Goal: Find specific page/section: Find specific page/section

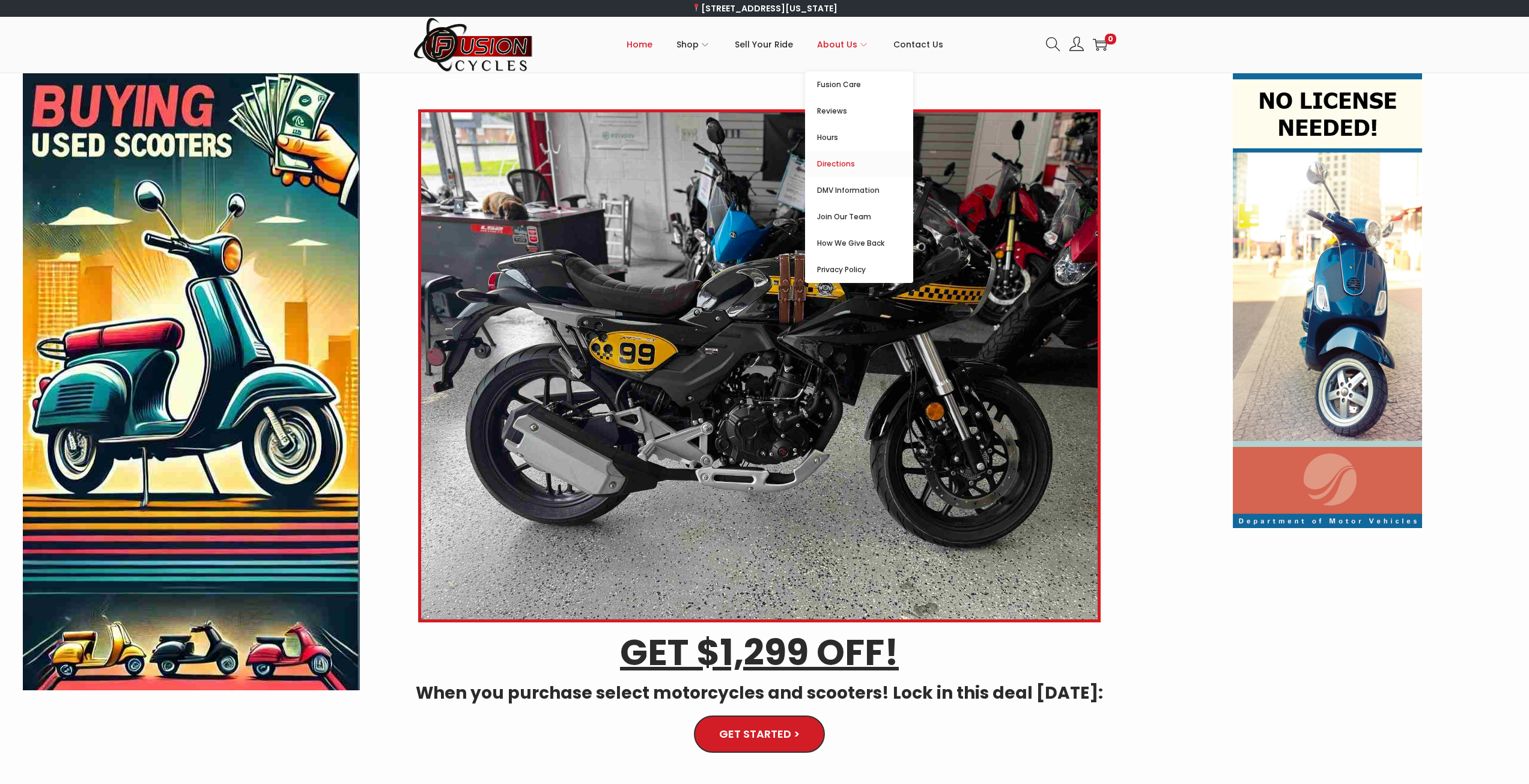
click at [844, 163] on span "Directions" at bounding box center [865, 164] width 96 height 14
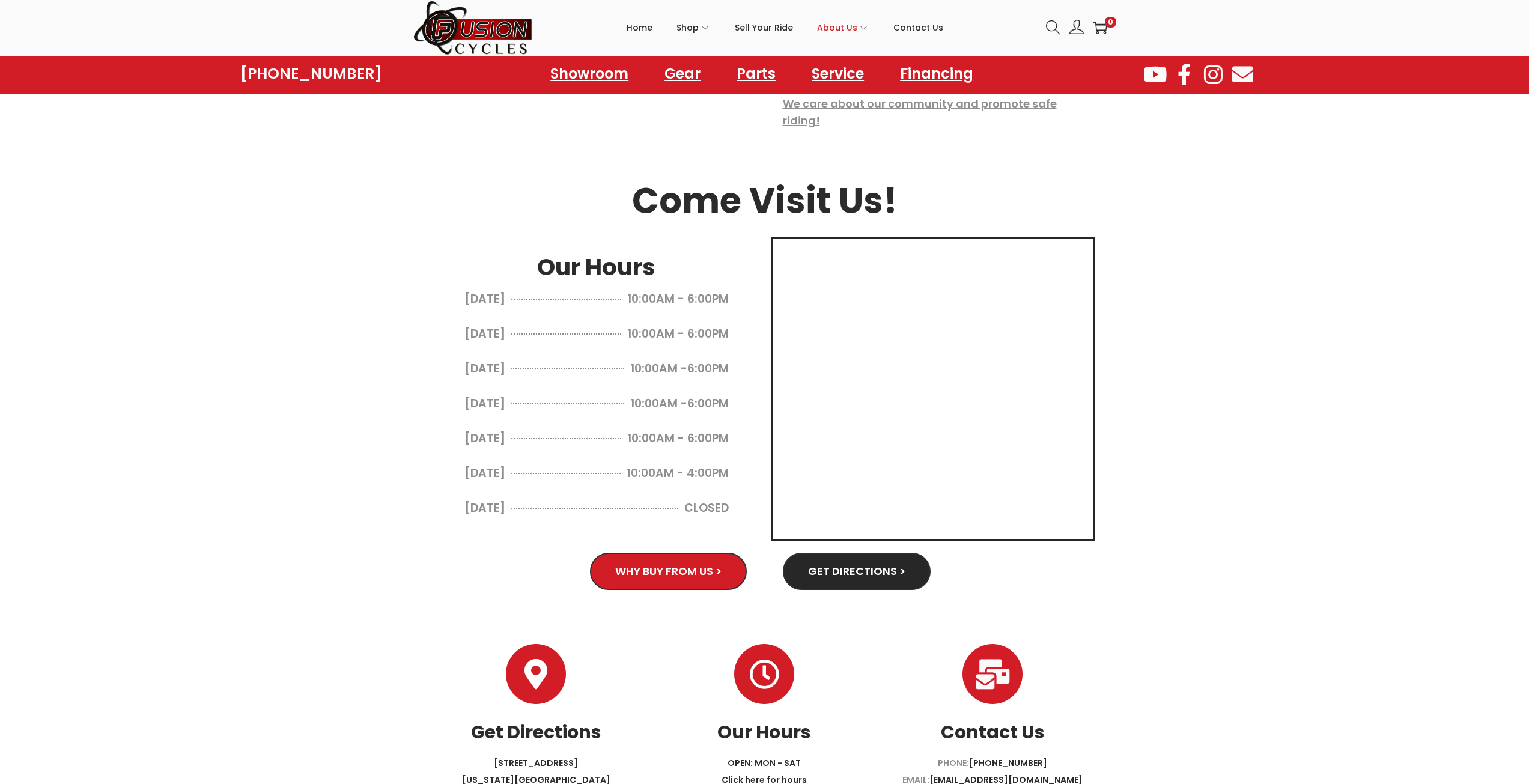
scroll to position [493, 0]
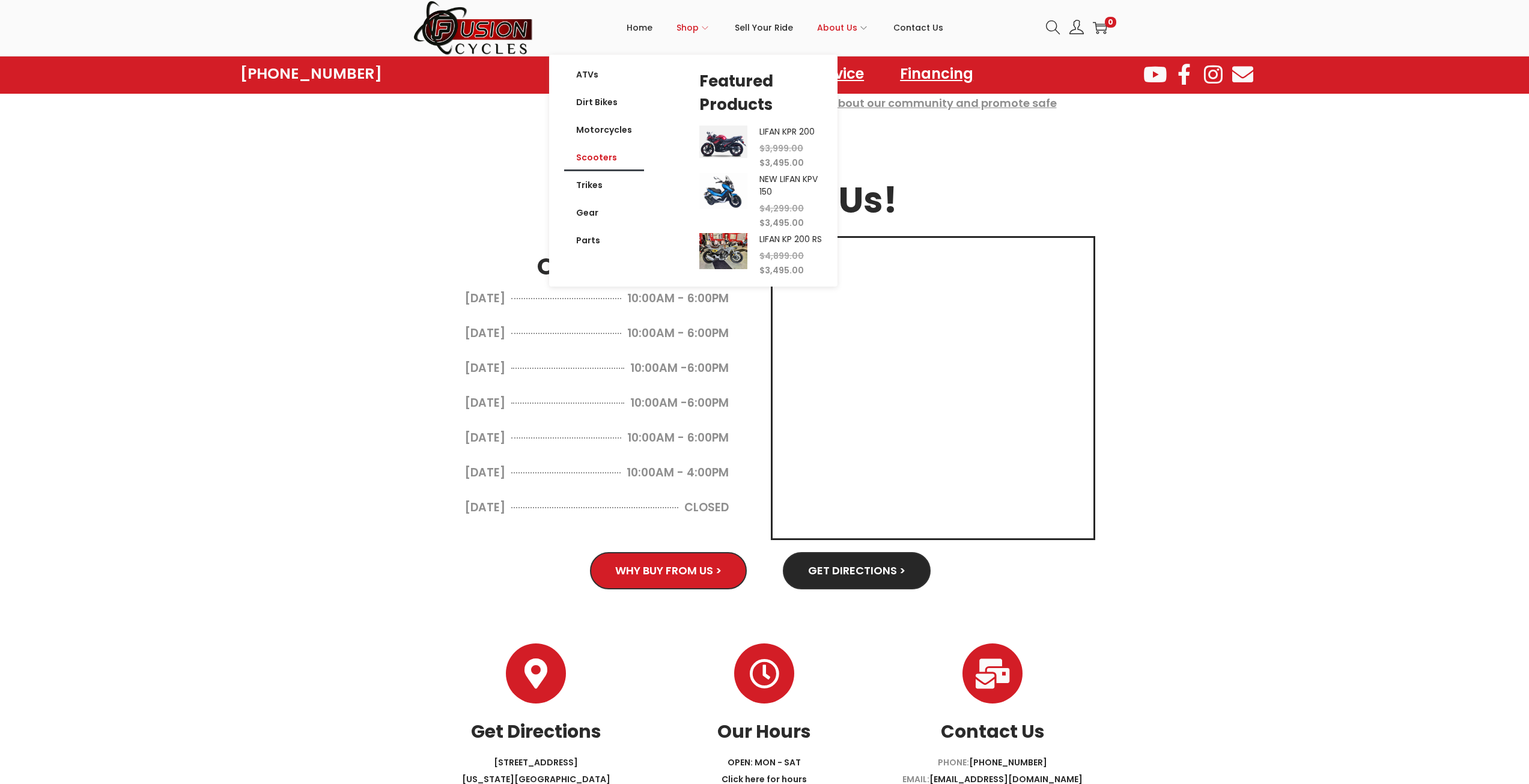
click at [609, 159] on link "Scooters" at bounding box center [604, 157] width 80 height 28
